Goal: Information Seeking & Learning: Learn about a topic

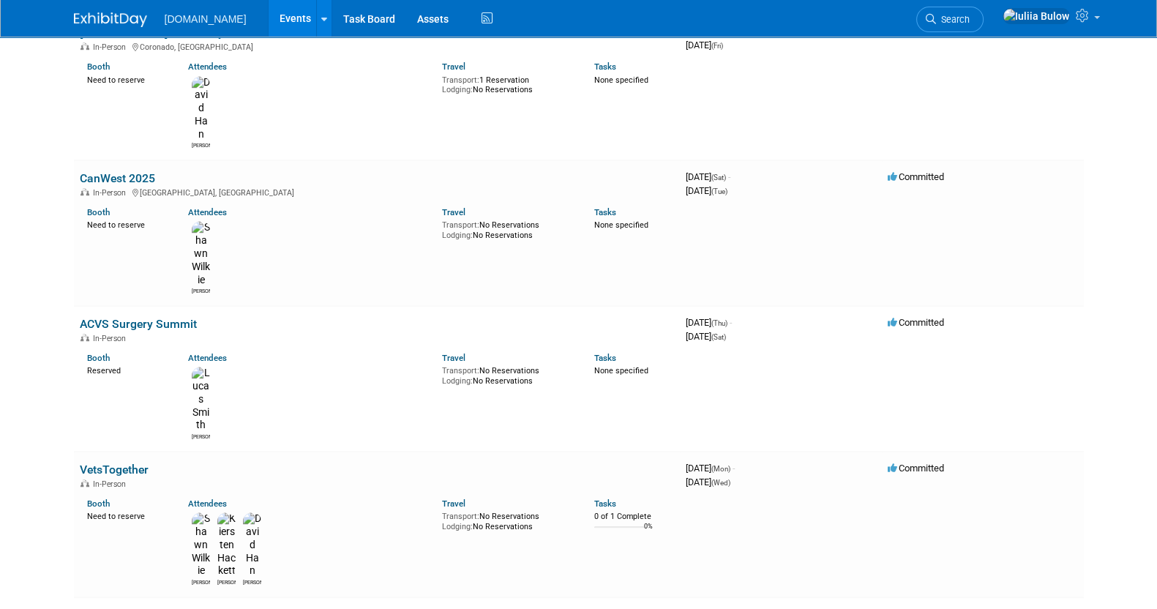
scroll to position [795, 0]
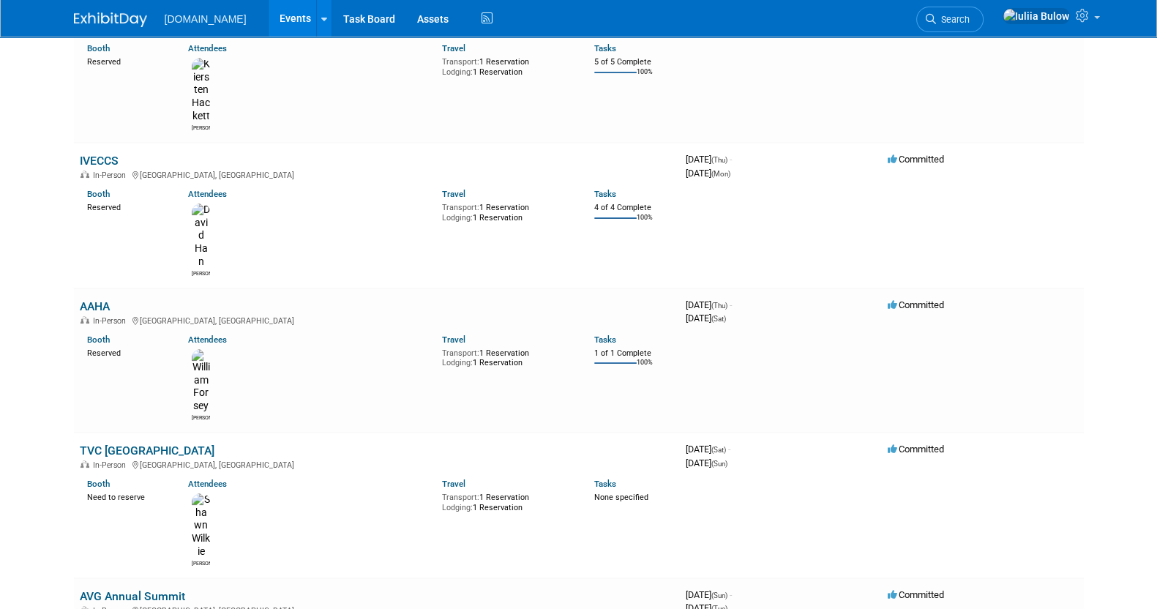
scroll to position [0, 0]
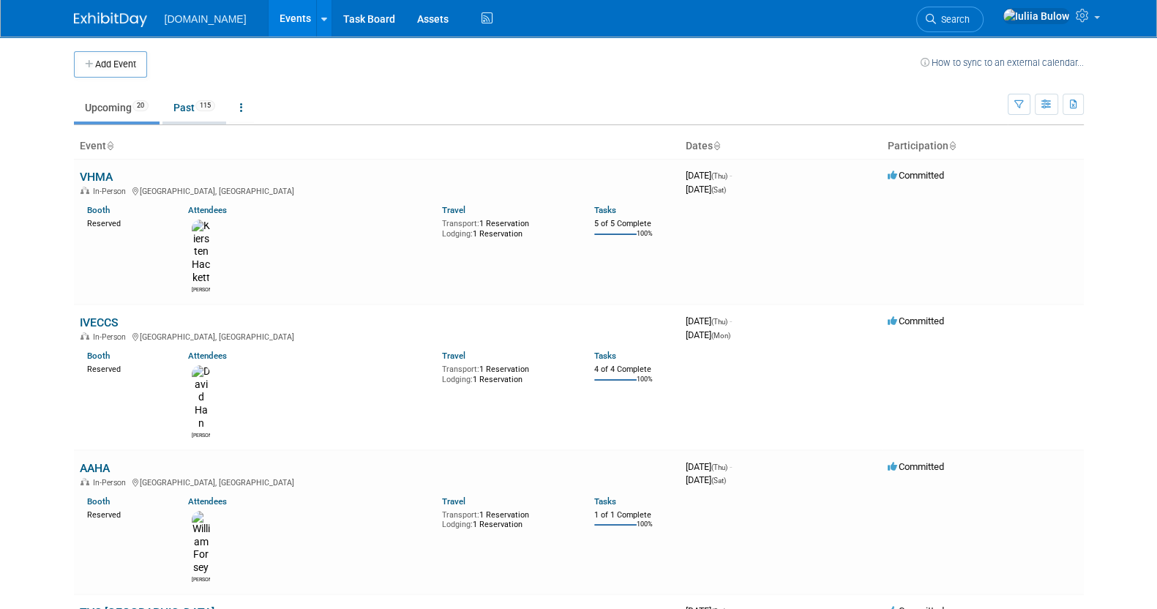
click at [185, 97] on link "Past 115" at bounding box center [194, 108] width 64 height 28
click at [179, 111] on link "Past 115" at bounding box center [194, 108] width 64 height 28
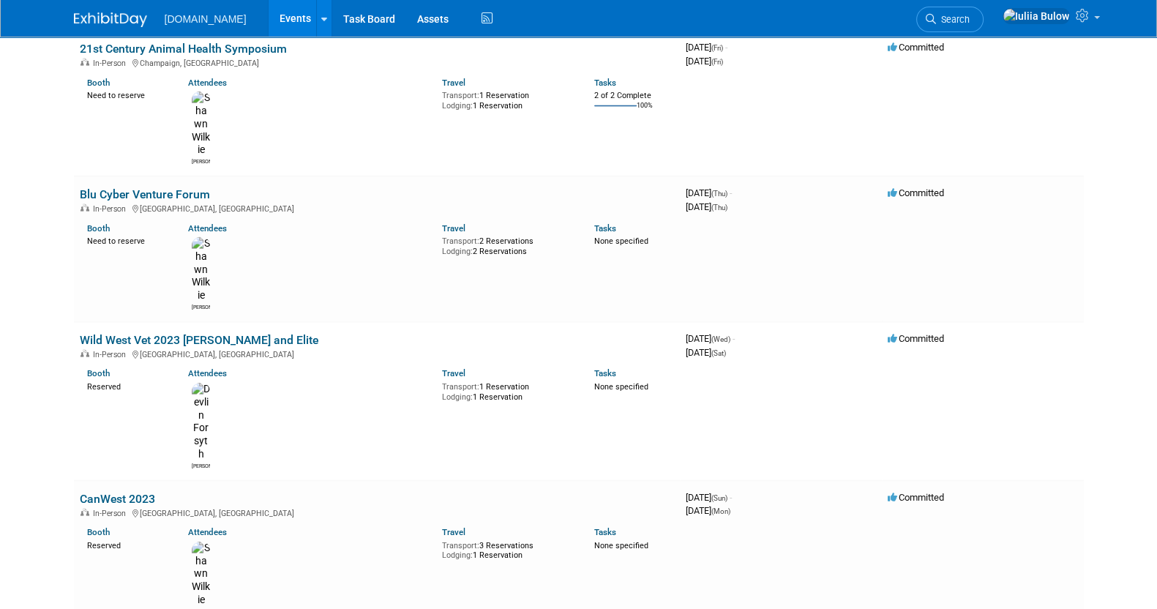
scroll to position [10906, 0]
